Goal: Information Seeking & Learning: Learn about a topic

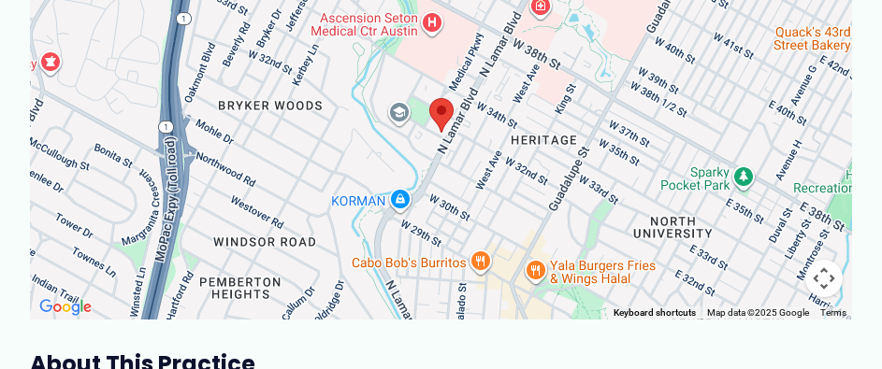
scroll to position [817, 0]
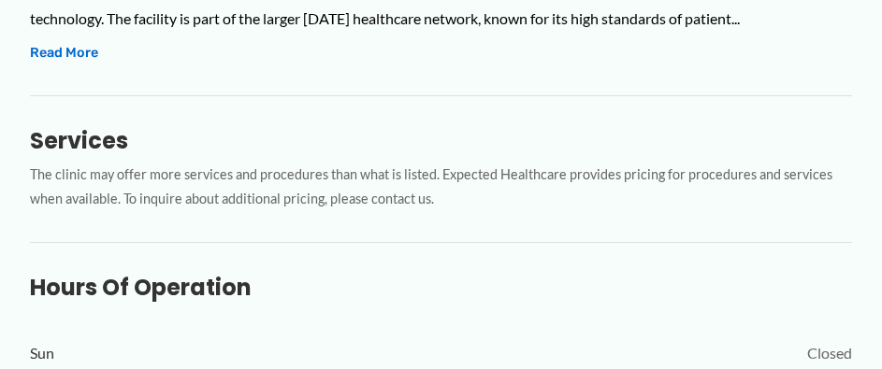
click at [65, 65] on div "[DATE] [US_STATE] Imaging in [GEOGRAPHIC_DATA] provides comprehensive medical i…" at bounding box center [441, 21] width 822 height 88
click at [65, 65] on button "Read More" at bounding box center [64, 53] width 68 height 22
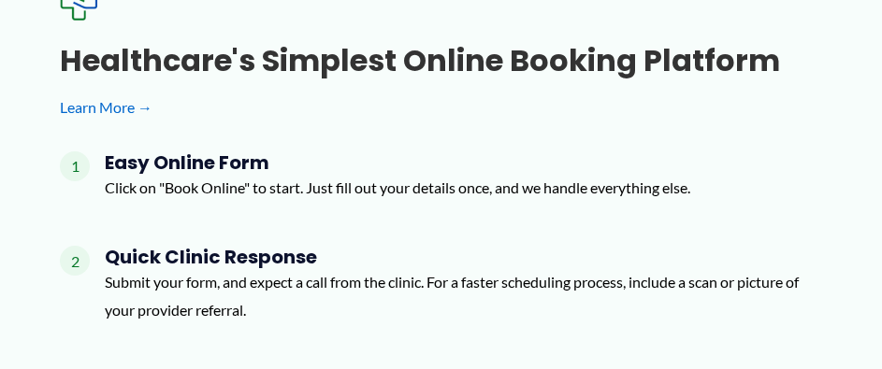
scroll to position [2182, 0]
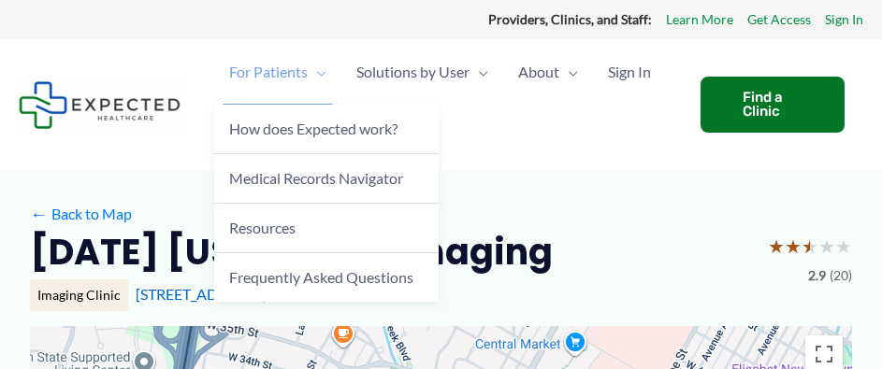
click at [303, 88] on span "For Patients" at bounding box center [268, 71] width 79 height 65
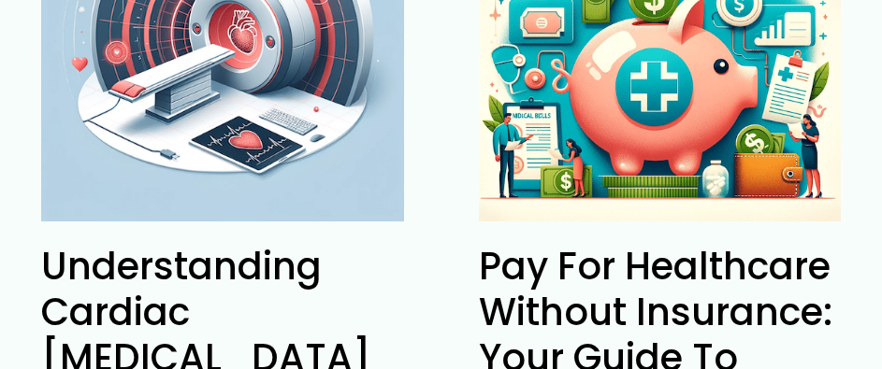
scroll to position [4328, 0]
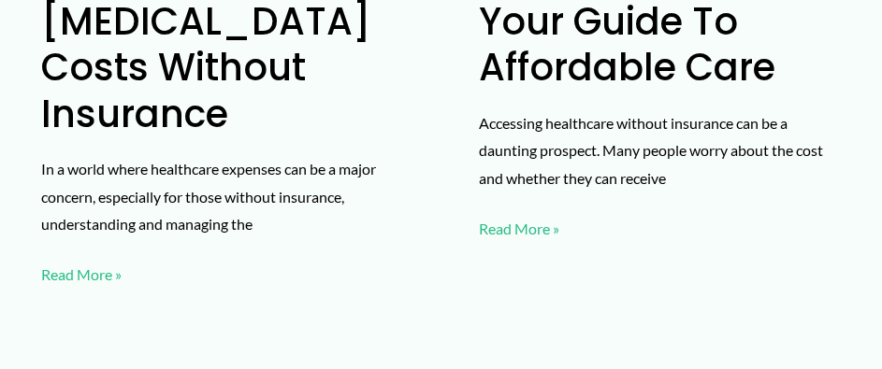
scroll to position [4639, 0]
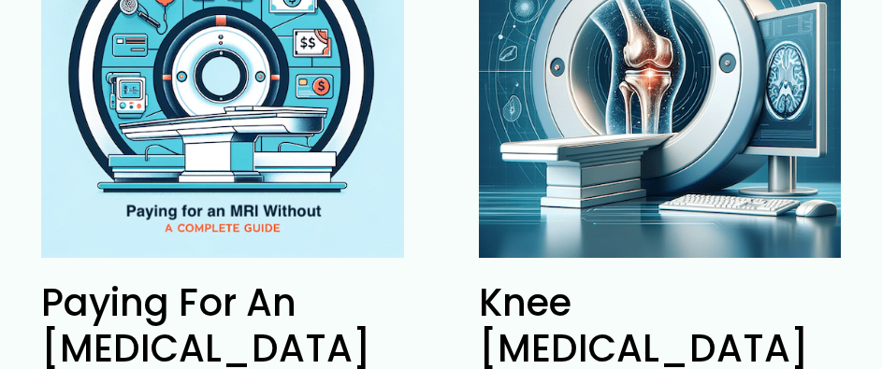
scroll to position [6147, 0]
